Goal: Use online tool/utility: Utilize a website feature to perform a specific function

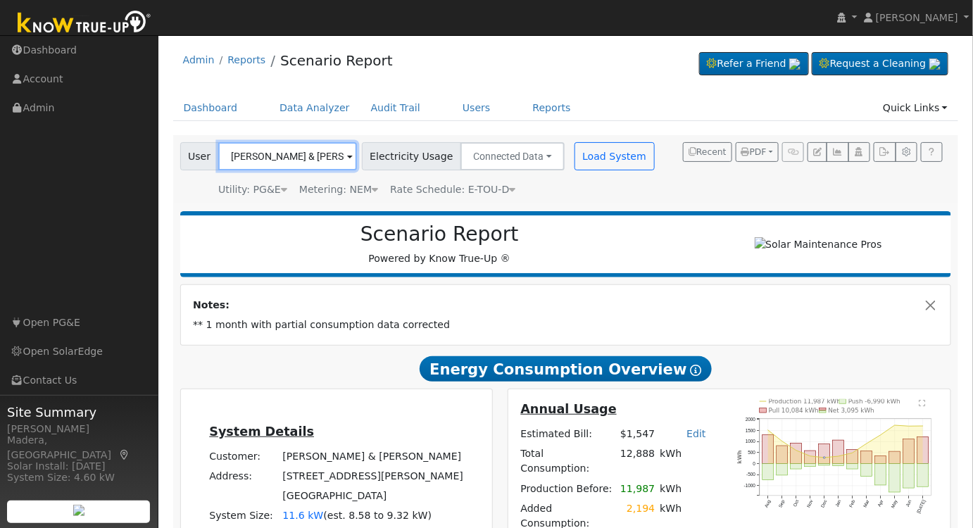
click at [291, 156] on input "[PERSON_NAME] & [PERSON_NAME]" at bounding box center [287, 156] width 139 height 28
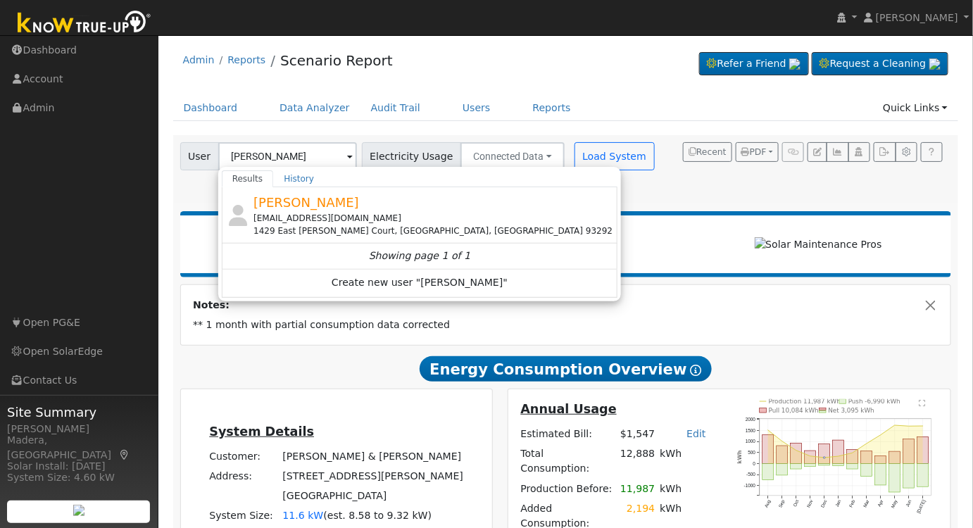
click at [389, 201] on div "[PERSON_NAME] [EMAIL_ADDRESS][DOMAIN_NAME] [STREET_ADDRESS][PERSON_NAME]" at bounding box center [434, 215] width 361 height 44
type input "[PERSON_NAME]"
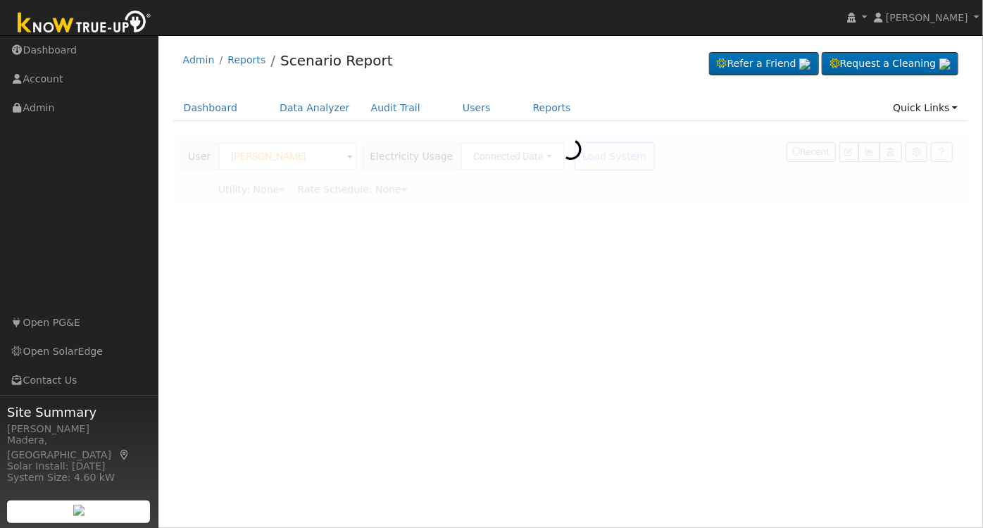
type input "Southern [US_STATE] Edison"
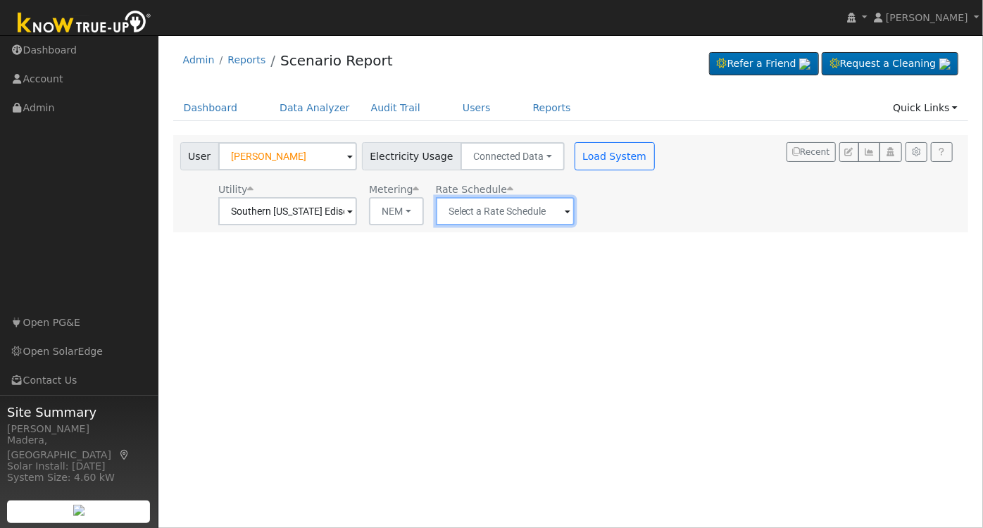
click at [357, 224] on input "text" at bounding box center [287, 211] width 139 height 28
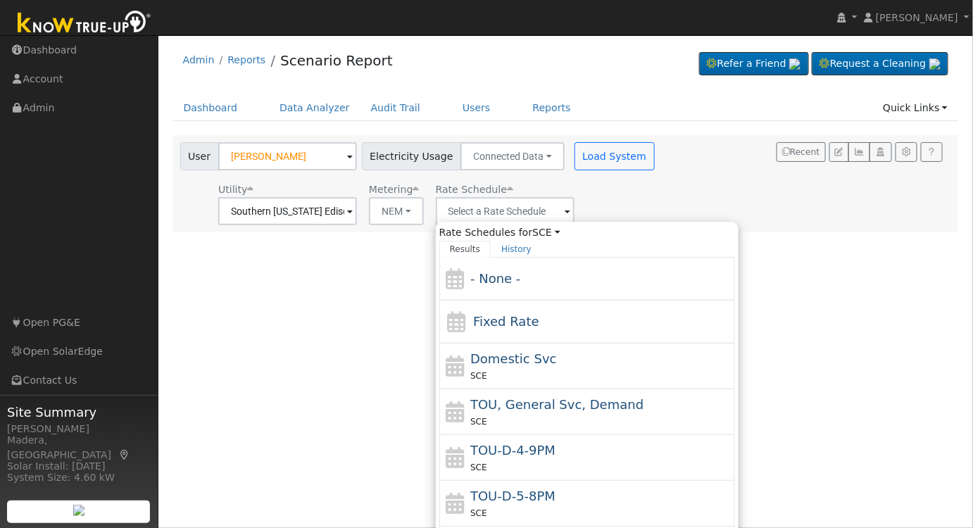
click at [522, 365] on span "Domestic Svc" at bounding box center [513, 358] width 87 height 15
type input "Domestic Svc"
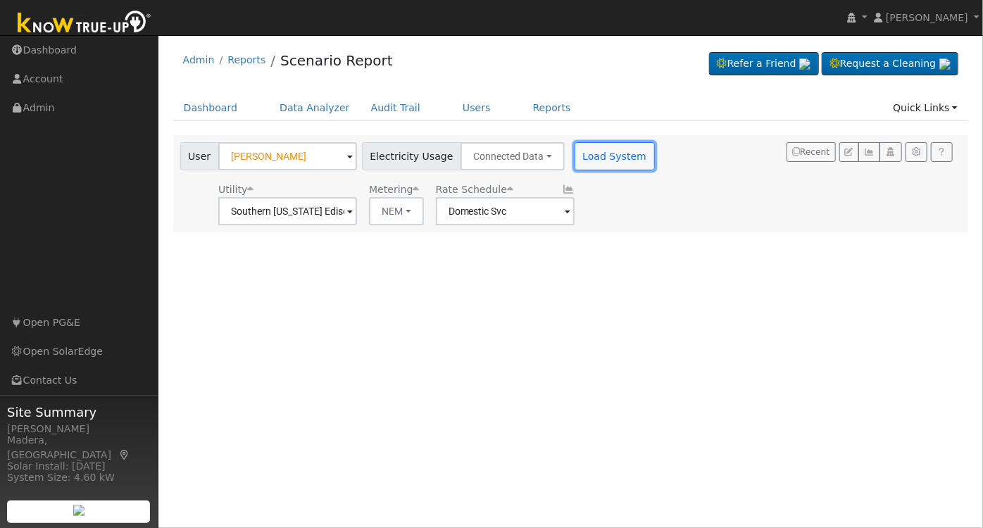
click at [595, 150] on button "Load System" at bounding box center [615, 156] width 80 height 28
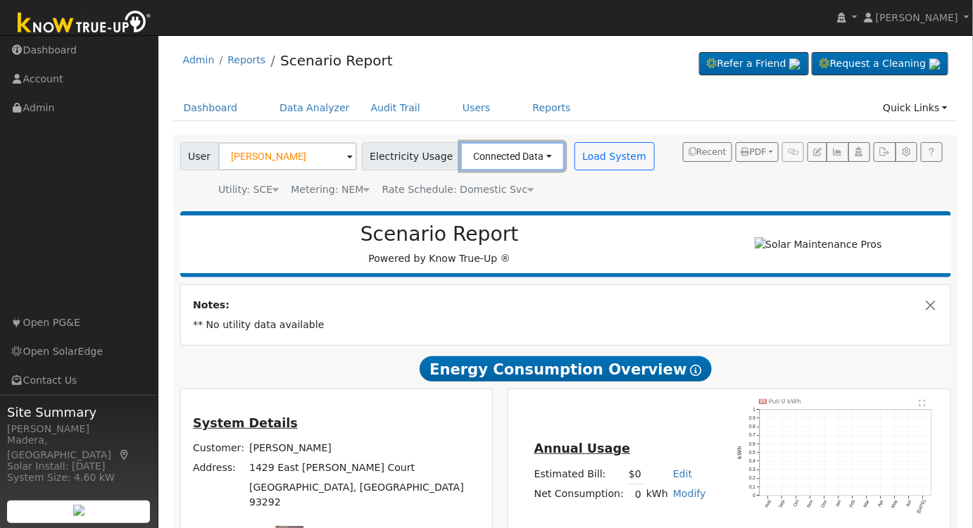
drag, startPoint x: 504, startPoint y: 149, endPoint x: 499, endPoint y: 160, distance: 12.3
click at [504, 149] on button "Connected Data" at bounding box center [513, 156] width 104 height 28
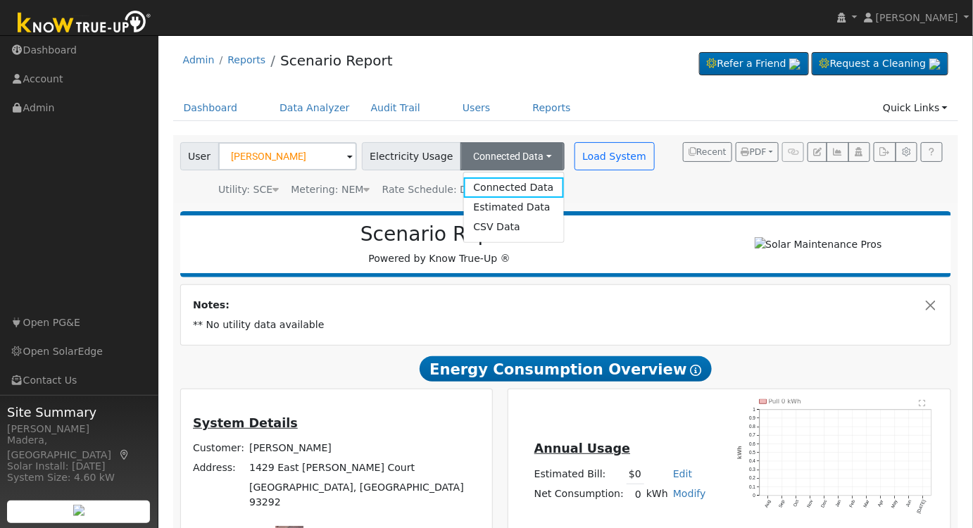
click at [473, 203] on link "Estimated Data" at bounding box center [513, 208] width 100 height 20
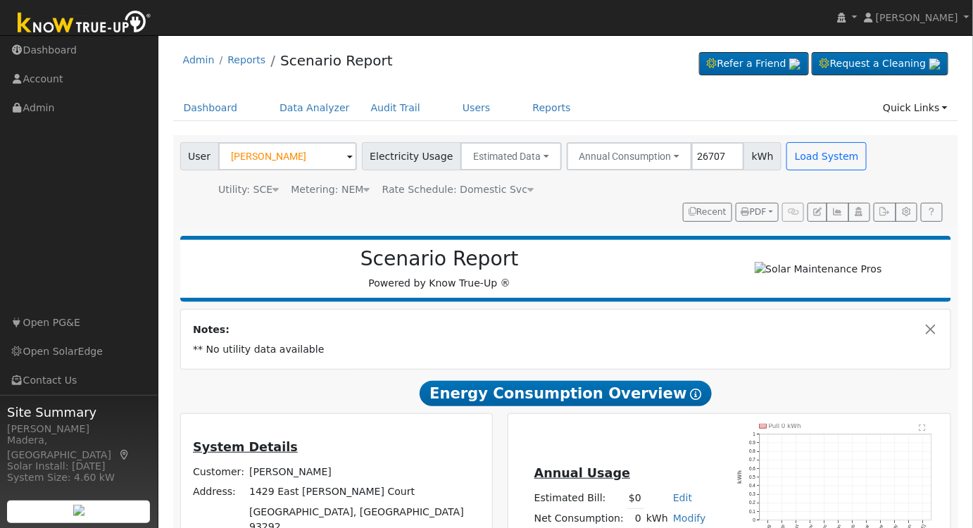
type input "26707"
click at [792, 162] on button "Load System" at bounding box center [827, 156] width 80 height 28
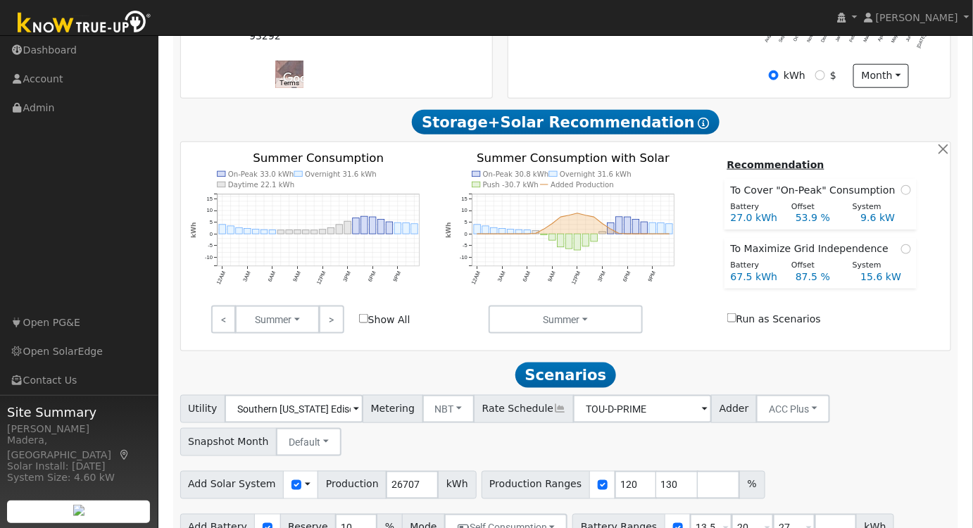
scroll to position [456, 0]
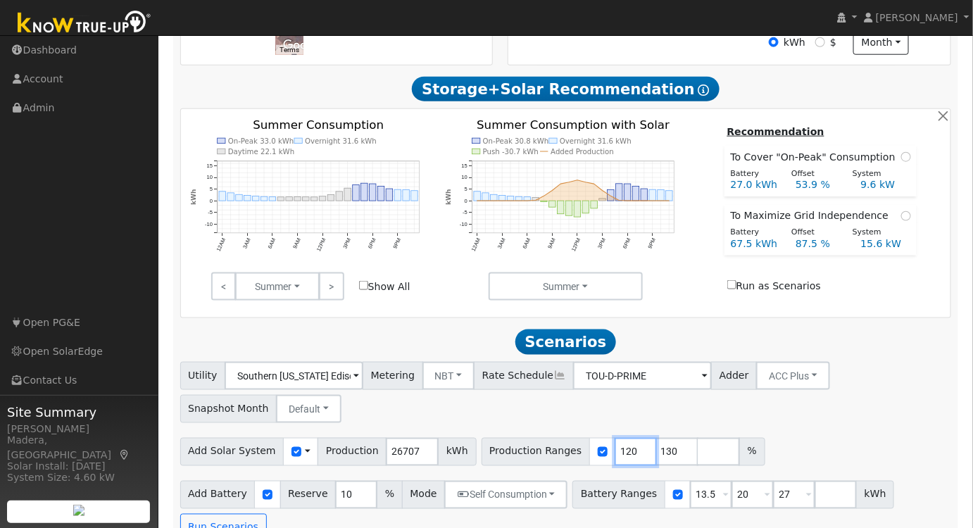
click at [615, 463] on input "120" at bounding box center [636, 452] width 42 height 28
click at [615, 461] on input "119" at bounding box center [636, 452] width 42 height 28
click at [615, 461] on input "118" at bounding box center [636, 452] width 42 height 28
type input "117"
click at [615, 461] on input "117" at bounding box center [636, 452] width 42 height 28
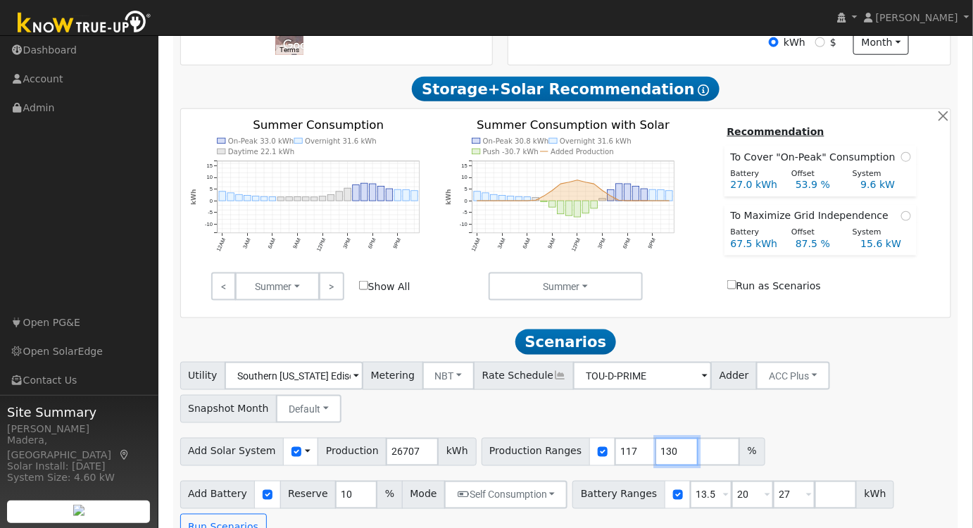
drag, startPoint x: 650, startPoint y: 454, endPoint x: 543, endPoint y: 463, distance: 107.4
click at [543, 463] on div "Production Ranges 117 130 %" at bounding box center [624, 452] width 284 height 28
type input "100"
type input "117"
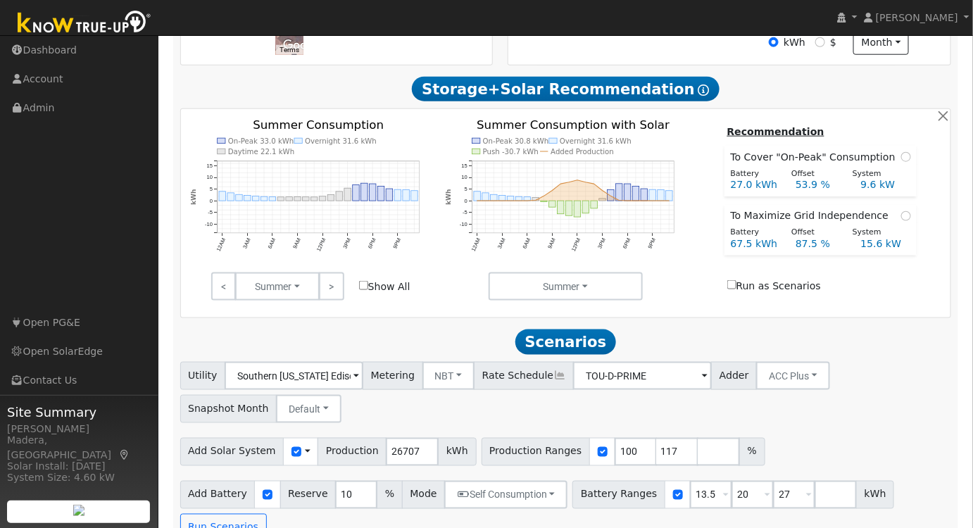
click at [847, 390] on div "Utility Southern [US_STATE] Edison Metering NBT NEM NBT Rate Schedule TOU-D-PRI…" at bounding box center [565, 390] width 777 height 66
drag, startPoint x: 690, startPoint y: 497, endPoint x: 540, endPoint y: 512, distance: 150.7
click at [540, 512] on div "Add Battery Reserve 10 % Mode Self Consumption Self Consumption Peak Savings AC…" at bounding box center [565, 509] width 777 height 66
type input "20"
type input "27"
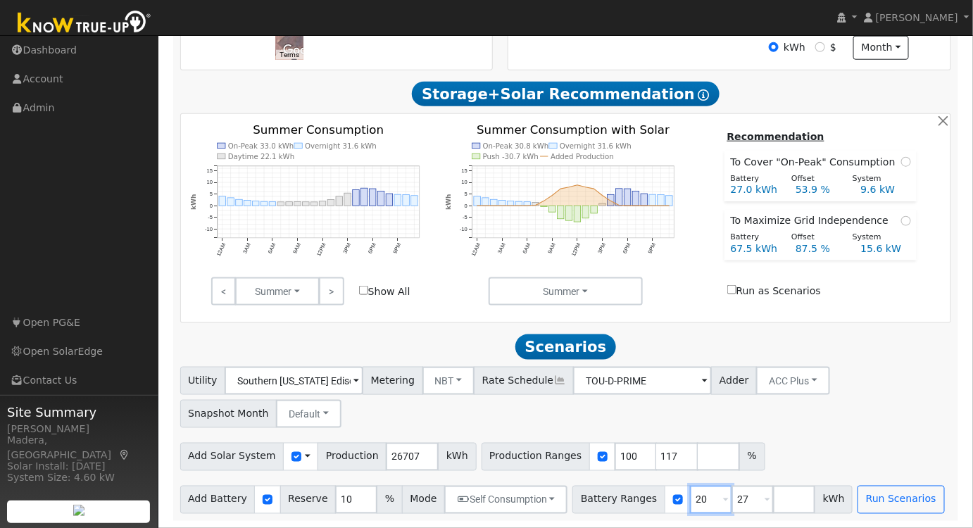
drag, startPoint x: 691, startPoint y: 500, endPoint x: 584, endPoint y: 513, distance: 107.9
click at [584, 513] on div "Battery Ranges 20 Overrides Reserve % Mode None None Self Consumption Peak Savi…" at bounding box center [713, 500] width 280 height 28
type input "27"
type input "30"
click at [773, 504] on input "number" at bounding box center [794, 500] width 42 height 28
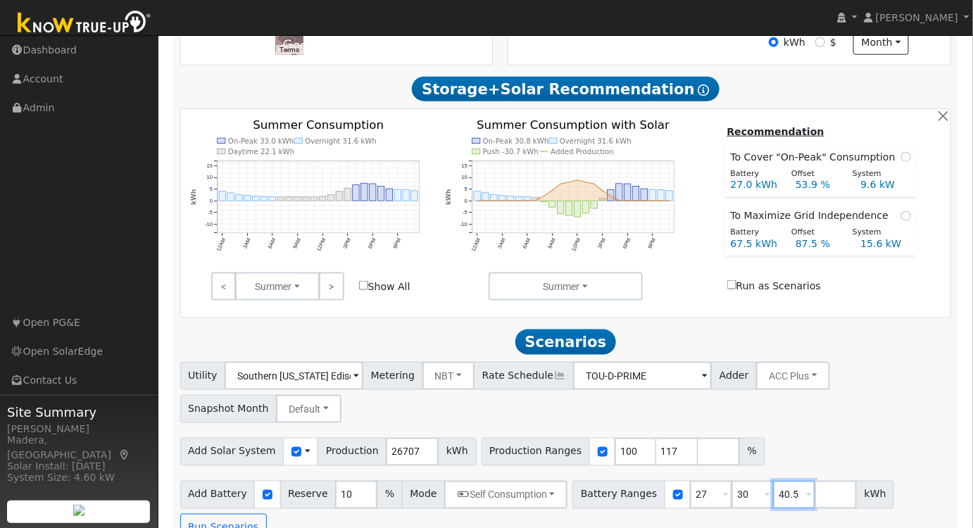
type input "40.5"
click at [488, 494] on button "Self Consumption" at bounding box center [505, 495] width 123 height 28
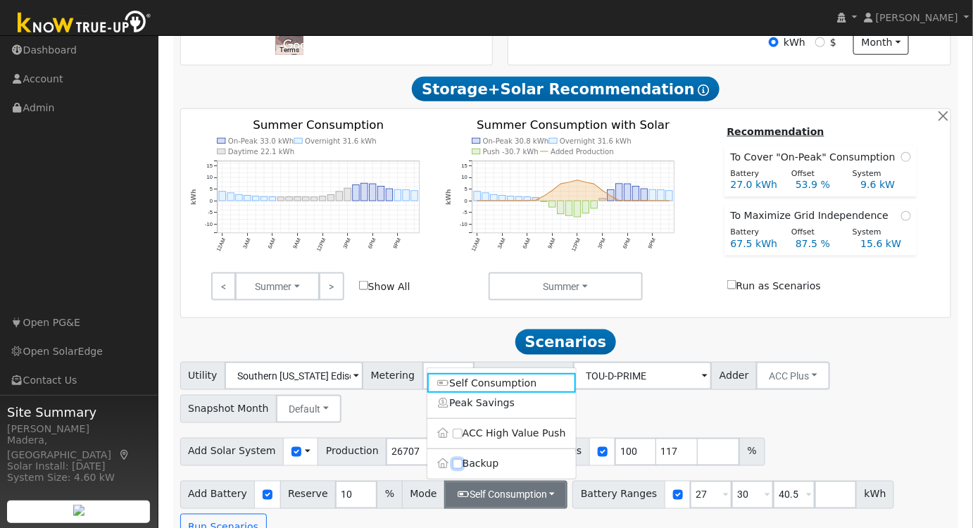
click at [459, 468] on input "Backup" at bounding box center [458, 464] width 10 height 10
checkbox input "true"
type input "20"
click at [876, 447] on div "Add Solar System Use CSV Data Production 26707 kWh Production Ranges 100 117 %" at bounding box center [565, 449] width 777 height 33
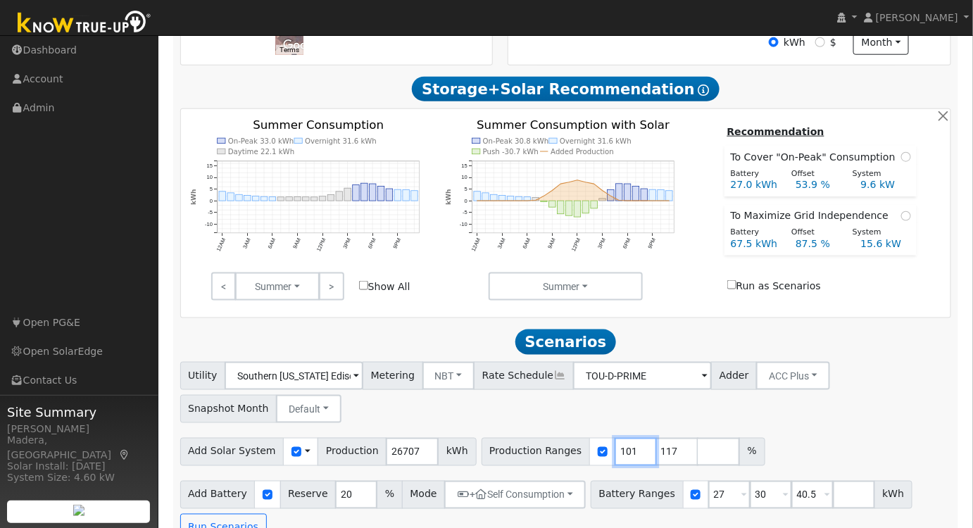
click at [616, 453] on input "101" at bounding box center [636, 452] width 42 height 28
click at [616, 453] on input "102" at bounding box center [636, 452] width 42 height 28
click at [616, 453] on input "103" at bounding box center [636, 452] width 42 height 28
click at [616, 453] on input "104" at bounding box center [636, 452] width 42 height 28
click at [616, 451] on input "105" at bounding box center [636, 452] width 42 height 28
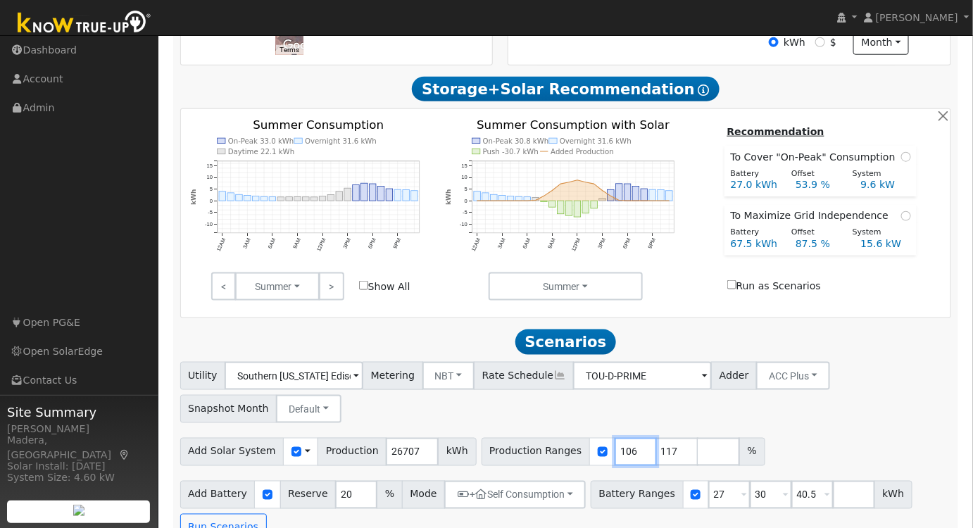
type input "106"
click at [616, 451] on input "106" at bounding box center [636, 452] width 42 height 28
click at [882, 360] on div "Scenario Report Powered by Know True-Up ® Energy Consumption Overview Show Help…" at bounding box center [566, 161] width 786 height 776
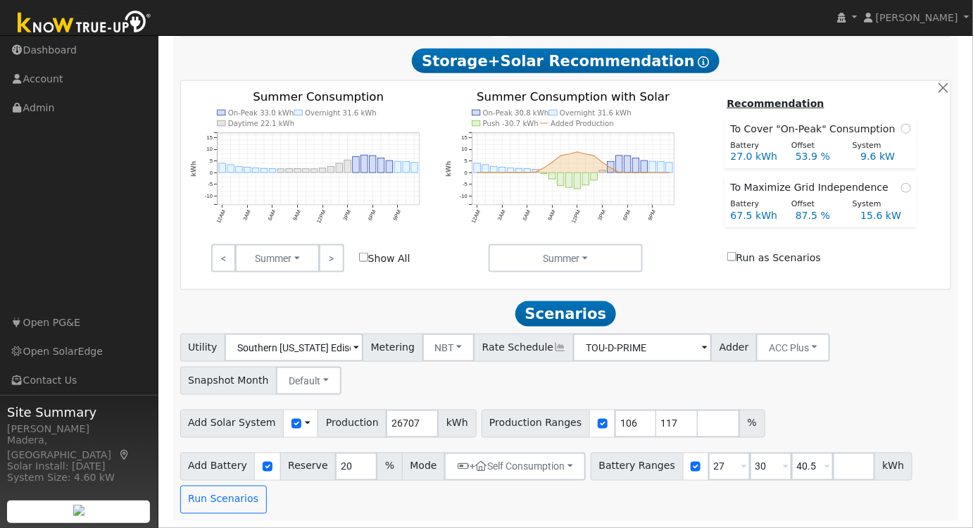
scroll to position [488, 0]
click at [224, 491] on button "Run Scenarios" at bounding box center [223, 500] width 87 height 28
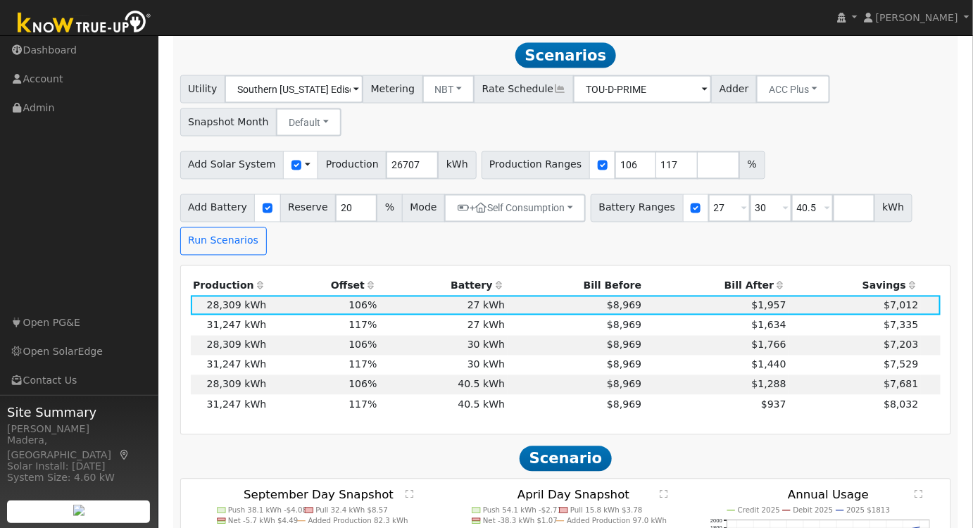
scroll to position [747, 0]
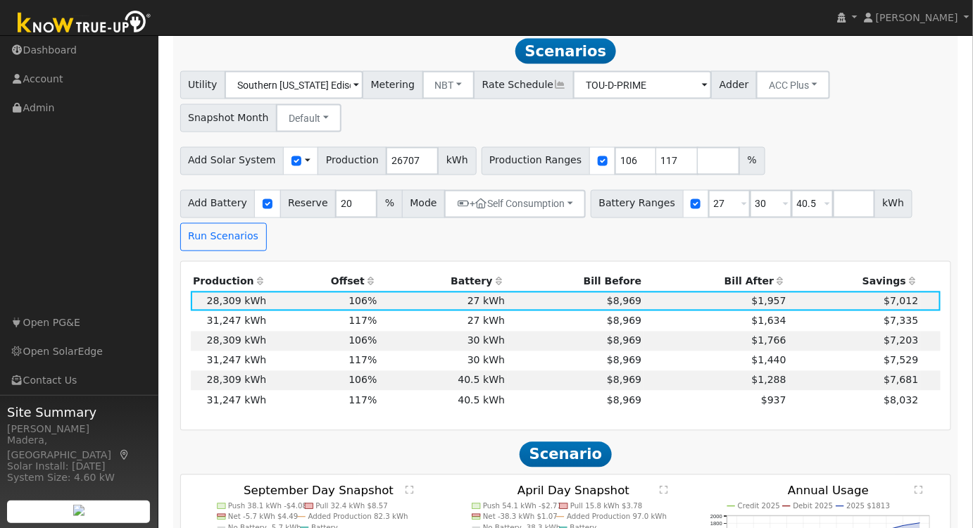
click at [755, 285] on th "Bill After" at bounding box center [716, 282] width 145 height 20
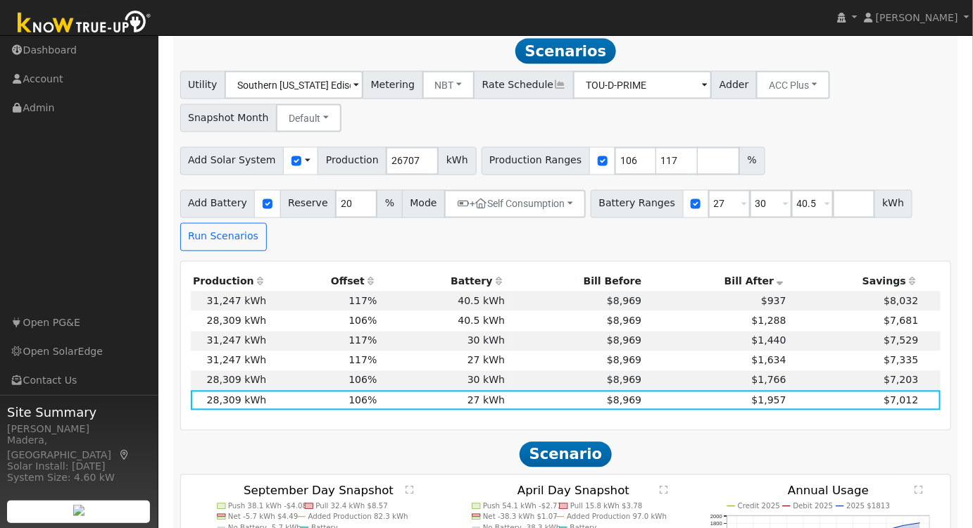
click at [422, 341] on td "30 kWh" at bounding box center [444, 342] width 128 height 20
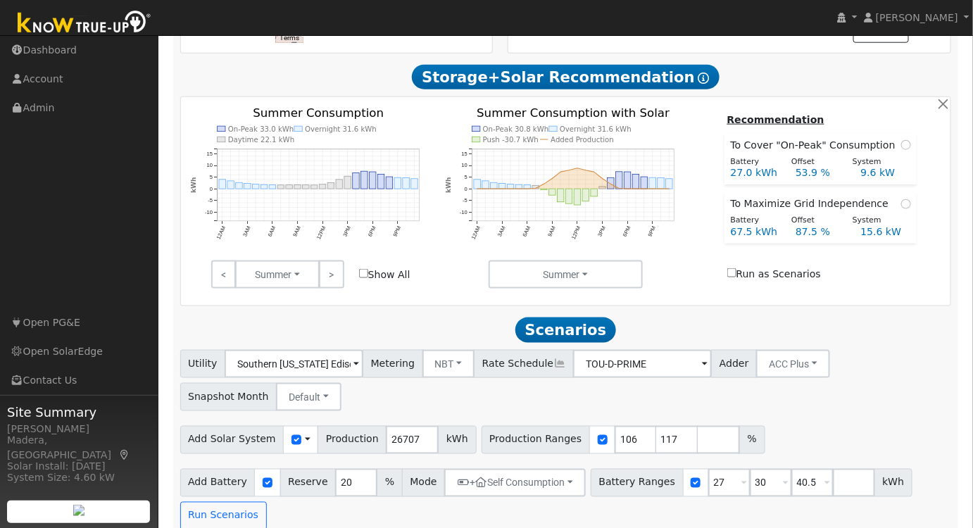
scroll to position [682, 0]
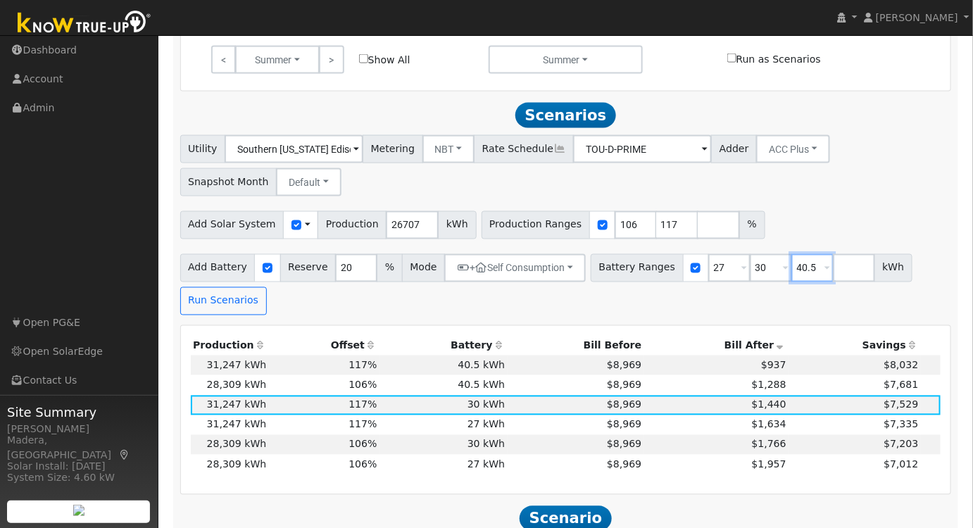
drag, startPoint x: 794, startPoint y: 273, endPoint x: 659, endPoint y: 265, distance: 135.4
click at [659, 265] on div "Battery Ranges 27 Overrides Reserve % Mode None None Self Consumption Peak Savi…" at bounding box center [752, 268] width 322 height 28
click at [267, 287] on button "Run Scenarios" at bounding box center [223, 301] width 87 height 28
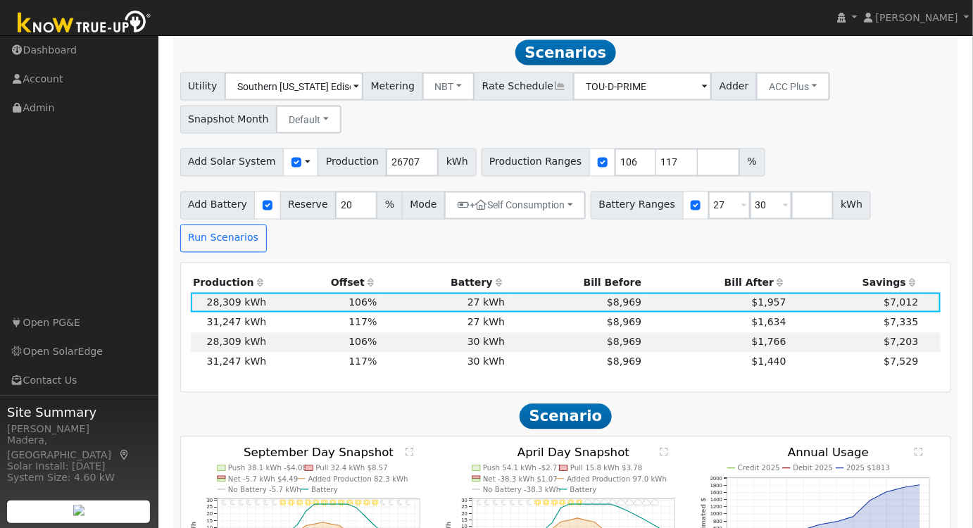
scroll to position [747, 0]
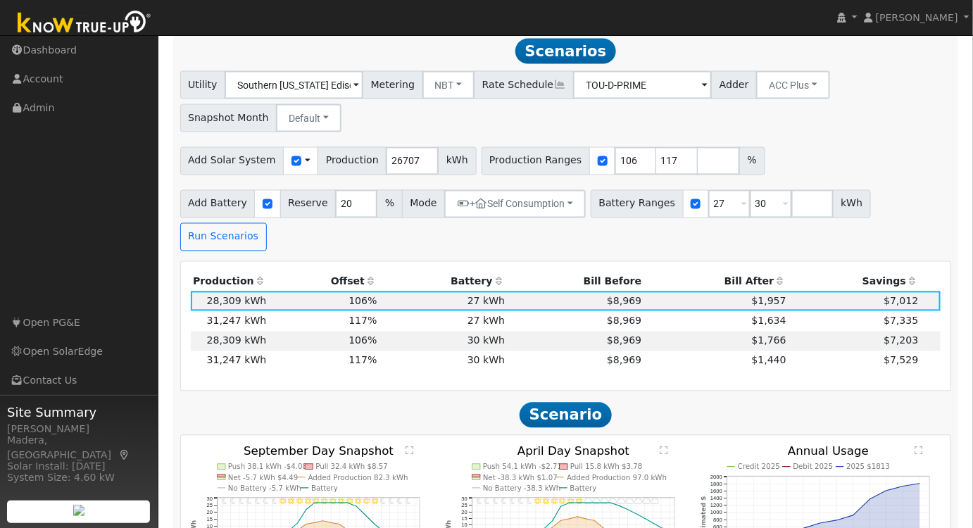
click at [751, 272] on th "Bill After" at bounding box center [716, 282] width 145 height 20
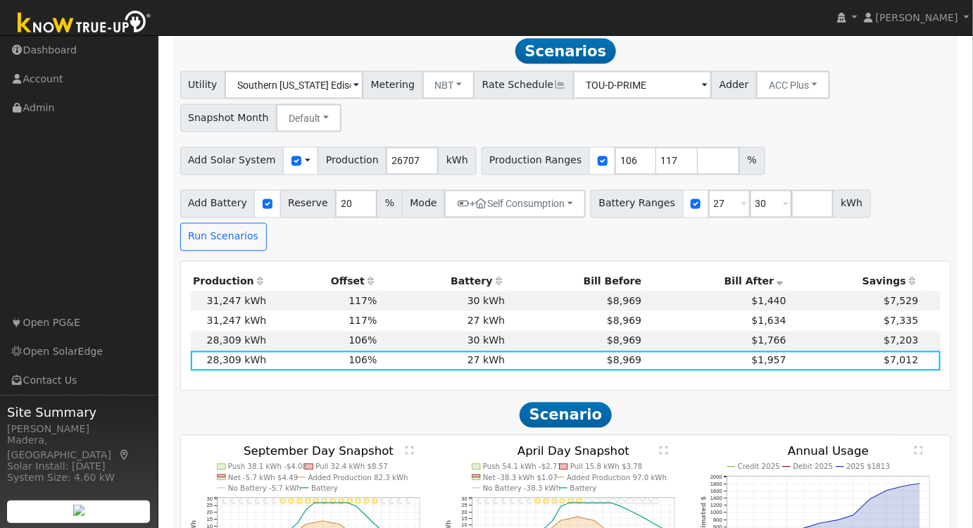
click at [482, 292] on td "30 kWh" at bounding box center [444, 302] width 128 height 20
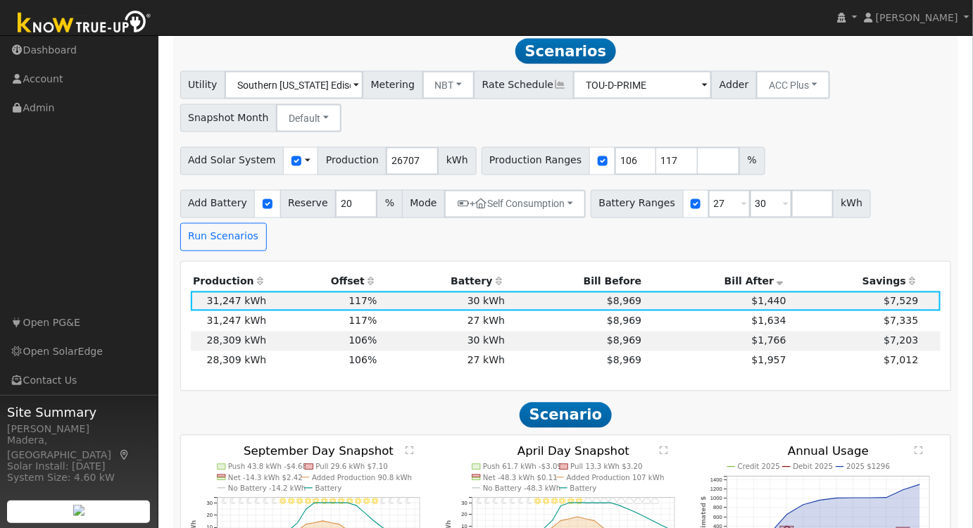
click at [559, 351] on td "$8,969" at bounding box center [576, 361] width 137 height 20
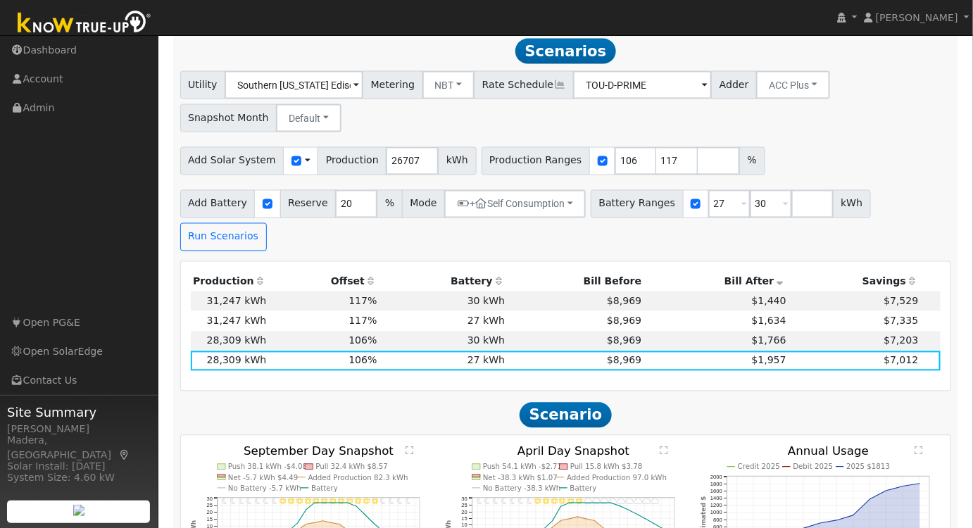
click at [565, 332] on td "$8,969" at bounding box center [576, 342] width 137 height 20
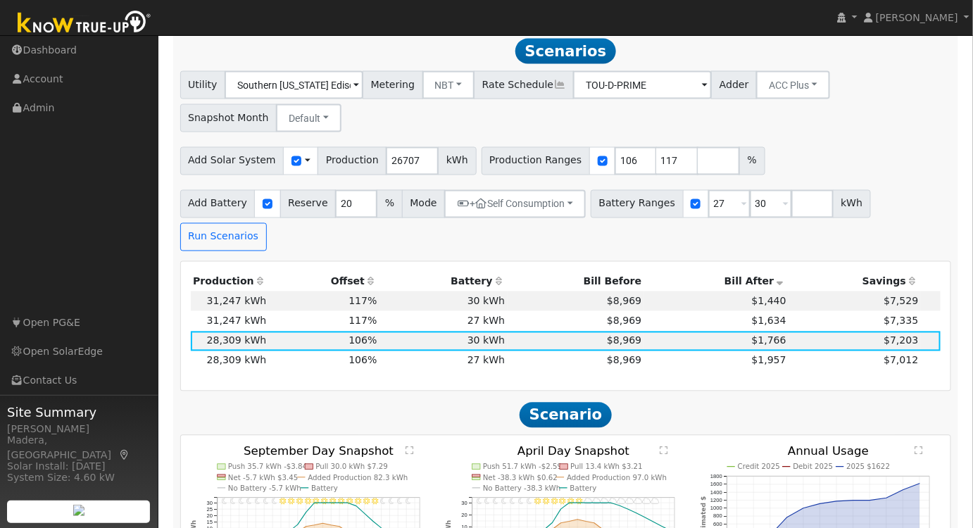
drag, startPoint x: 418, startPoint y: 331, endPoint x: 473, endPoint y: 354, distance: 60.0
click at [418, 351] on td "27 kWh" at bounding box center [444, 361] width 128 height 20
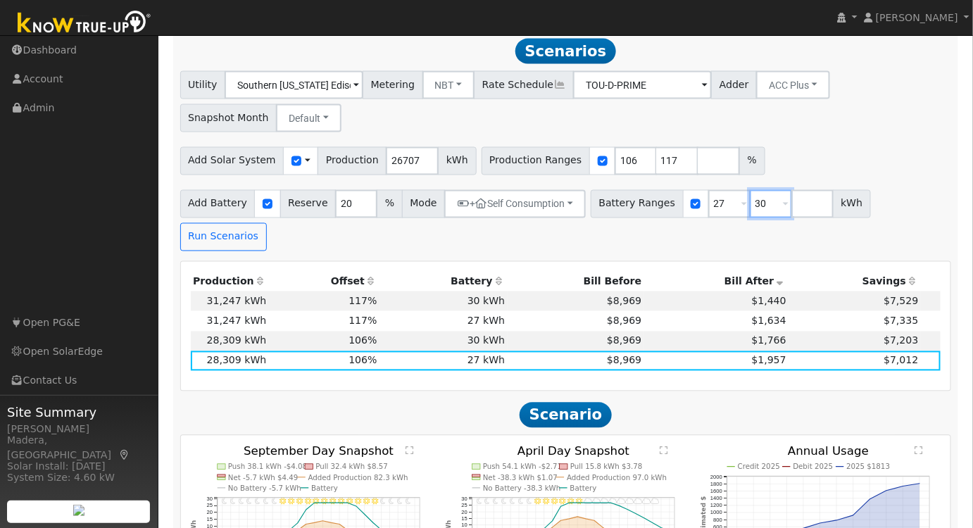
drag, startPoint x: 747, startPoint y: 211, endPoint x: 675, endPoint y: 220, distance: 72.5
click at [683, 218] on div "Battery Ranges 27 Overrides Reserve % Mode None None Self Consumption Peak Savi…" at bounding box center [731, 204] width 280 height 28
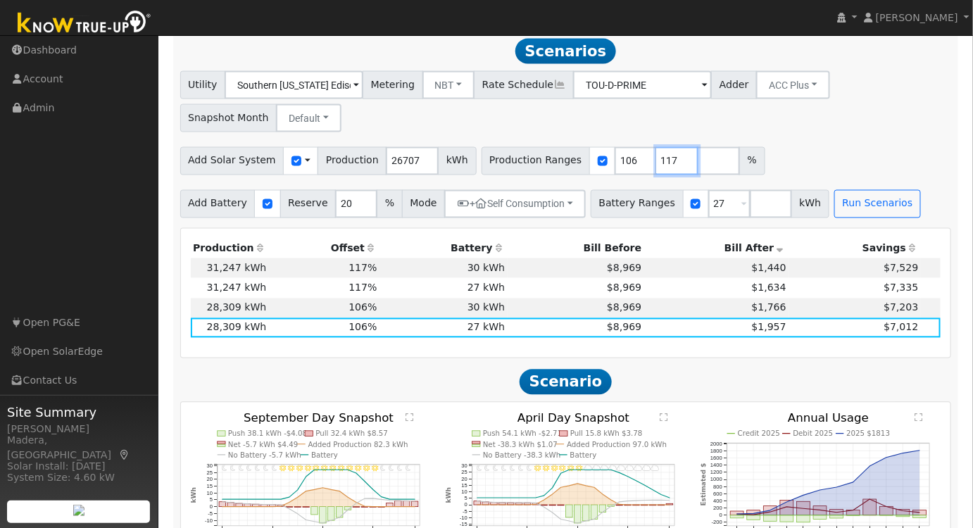
drag, startPoint x: 651, startPoint y: 162, endPoint x: 435, endPoint y: 173, distance: 216.5
click at [435, 173] on div "Add Solar System Use CSV Data Production 26707 kWh Production Ranges 106 117 %" at bounding box center [565, 158] width 777 height 33
click at [856, 206] on button "Run Scenarios" at bounding box center [878, 204] width 87 height 28
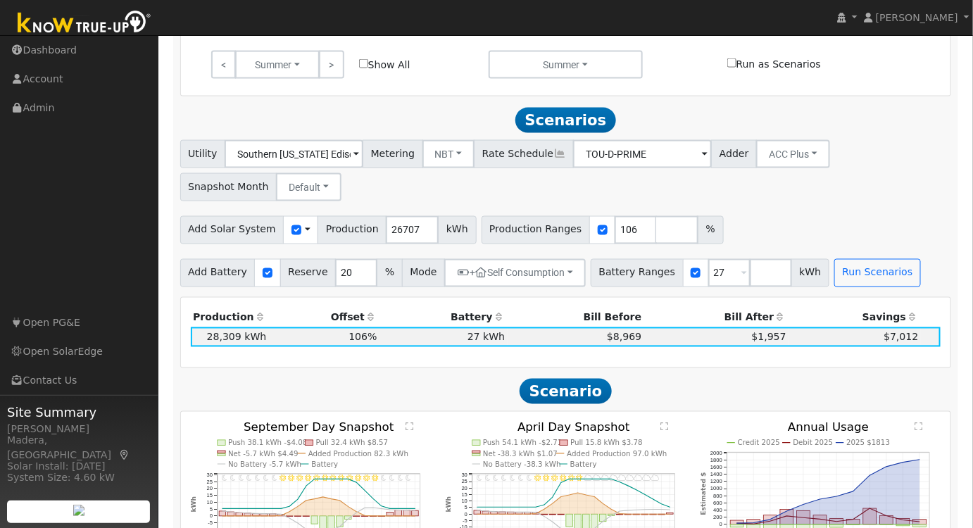
scroll to position [618, 0]
